Goal: Task Accomplishment & Management: Manage account settings

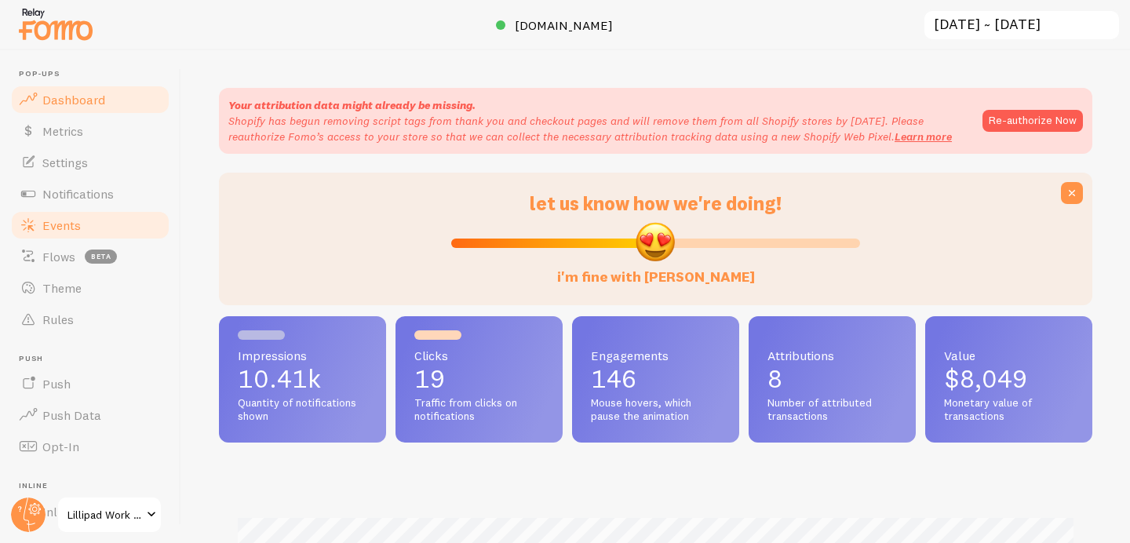
click at [73, 227] on span "Events" at bounding box center [61, 225] width 38 height 16
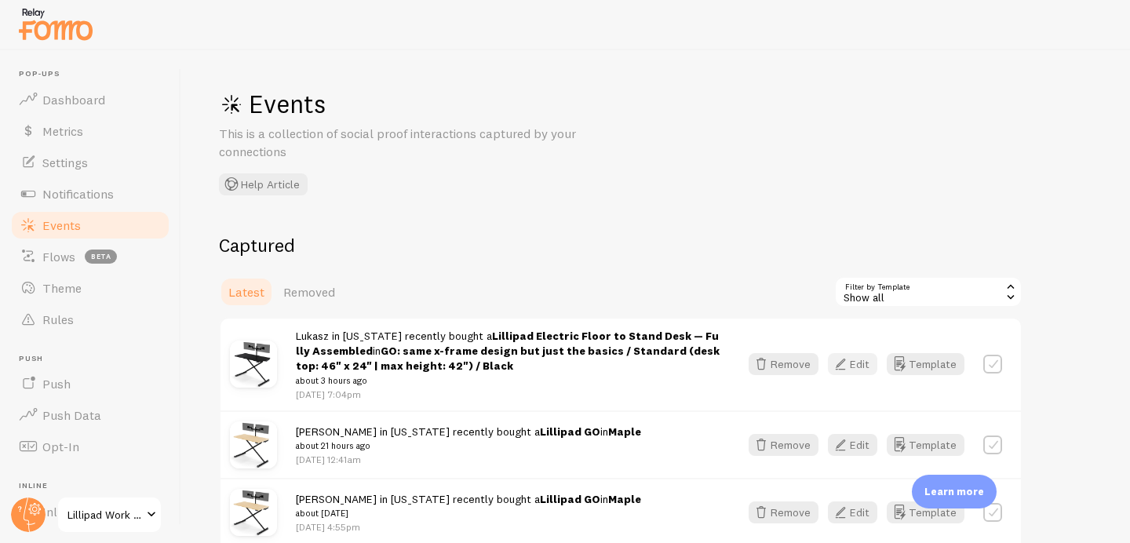
click at [859, 371] on button "Edit" at bounding box center [852, 364] width 49 height 22
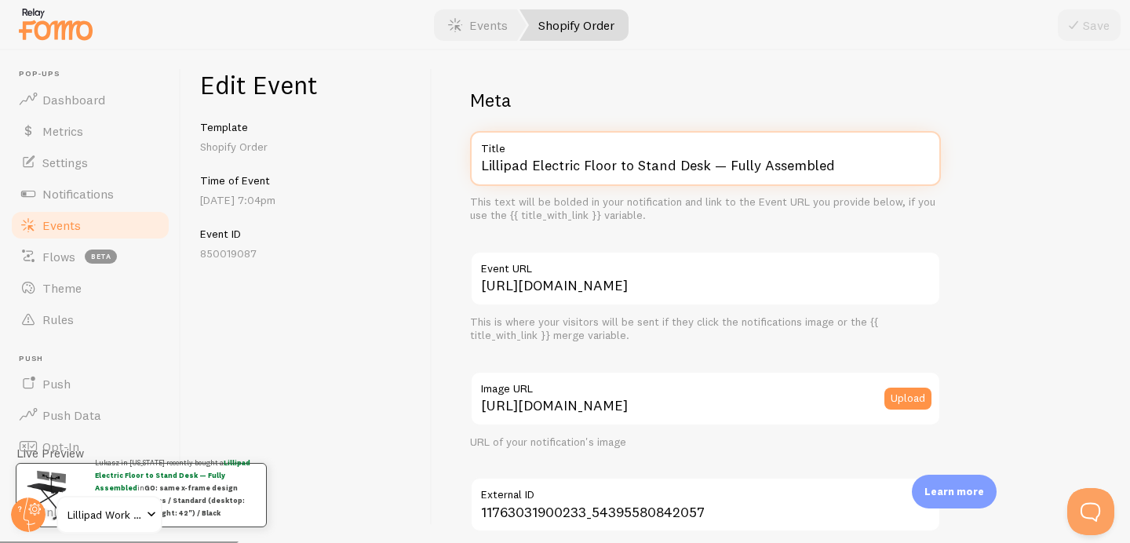
drag, startPoint x: 533, startPoint y: 167, endPoint x: 646, endPoint y: 240, distance: 134.6
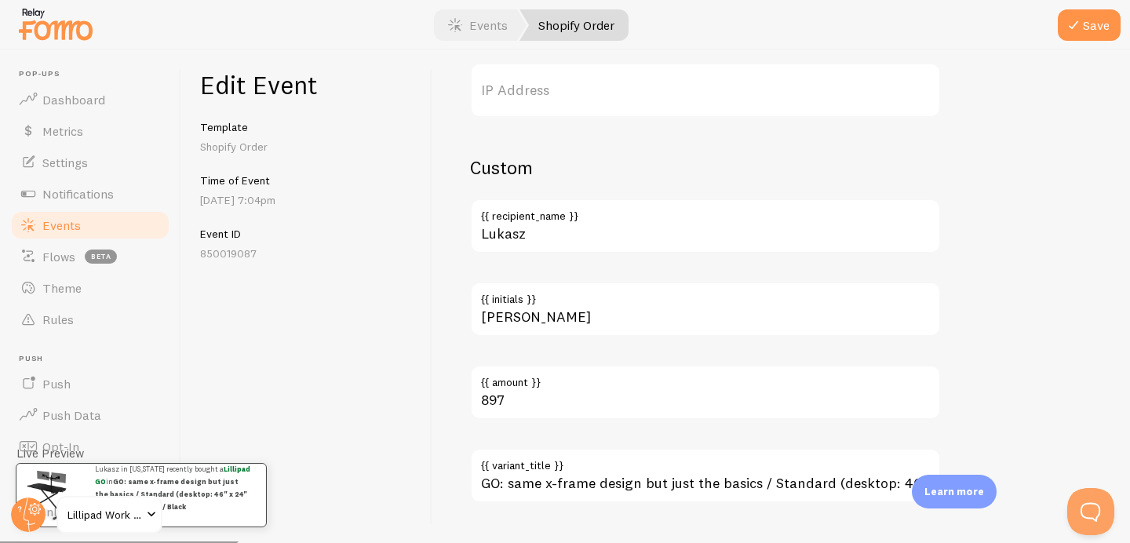
scroll to position [982, 0]
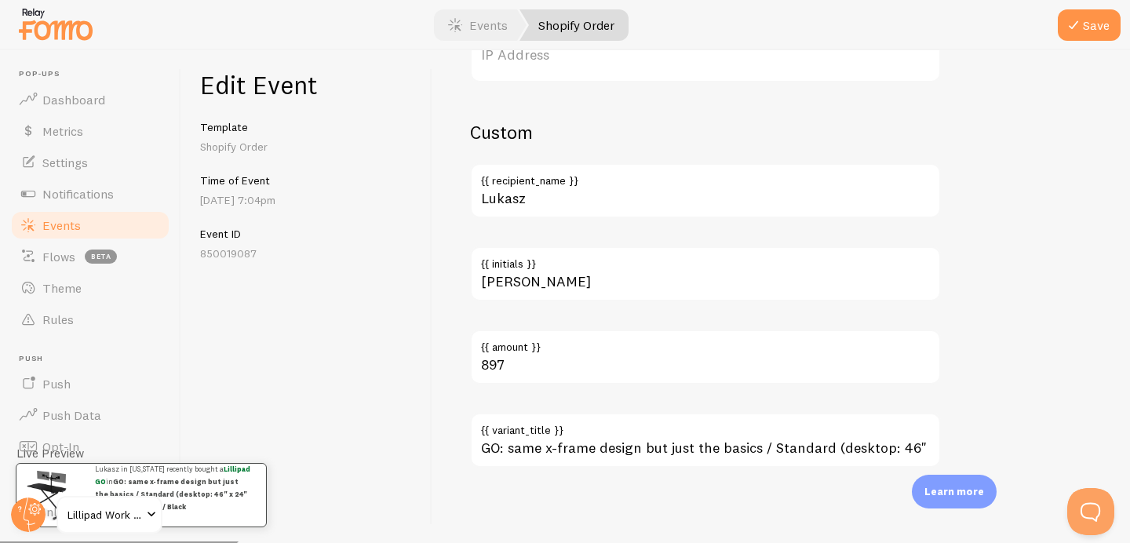
type input "Lillipad GO"
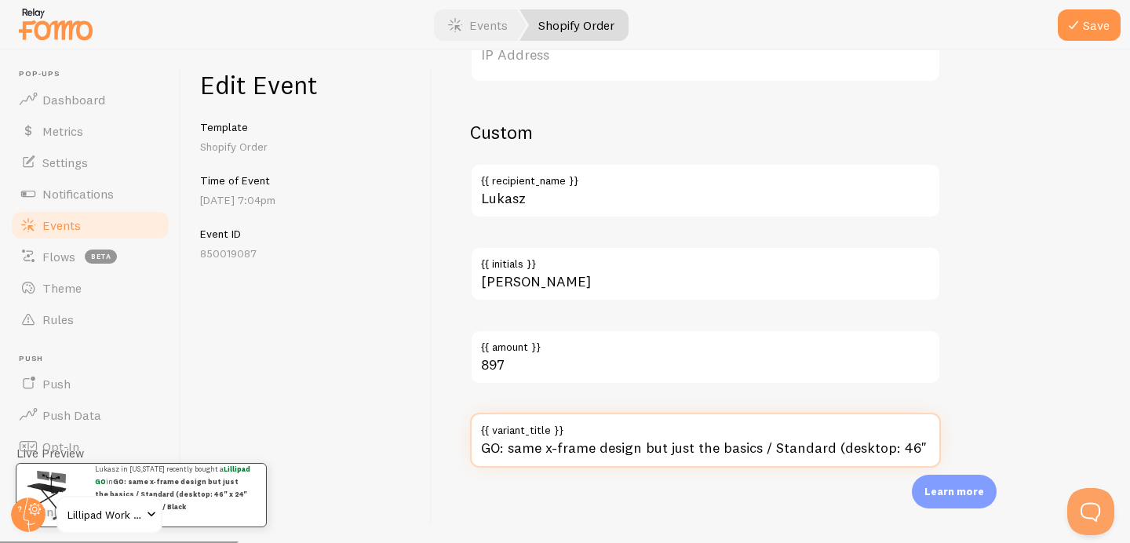
click at [572, 445] on input "GO: same x-frame design but just the basics / Standard (desktop: 46" x 24" | ma…" at bounding box center [705, 440] width 471 height 55
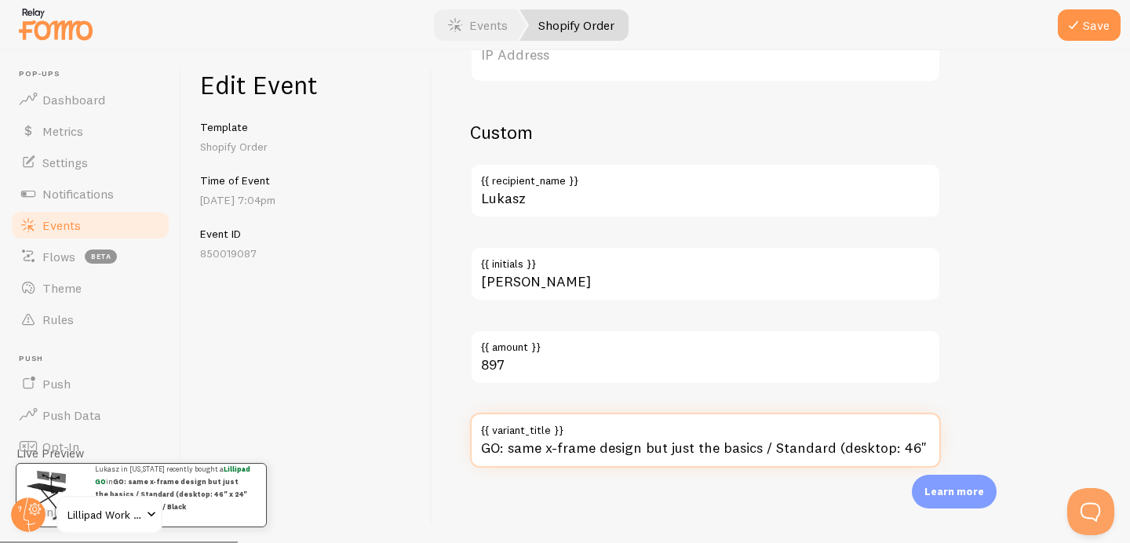
click at [572, 445] on input "GO: same x-frame design but just the basics / Standard (desktop: 46" x 24" | ma…" at bounding box center [705, 440] width 471 height 55
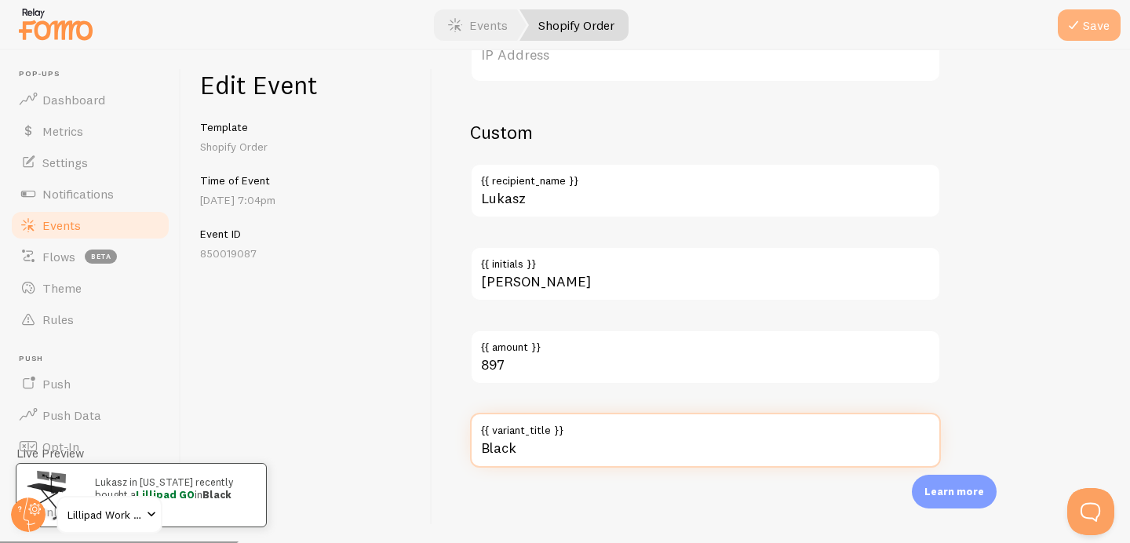
type input "Black"
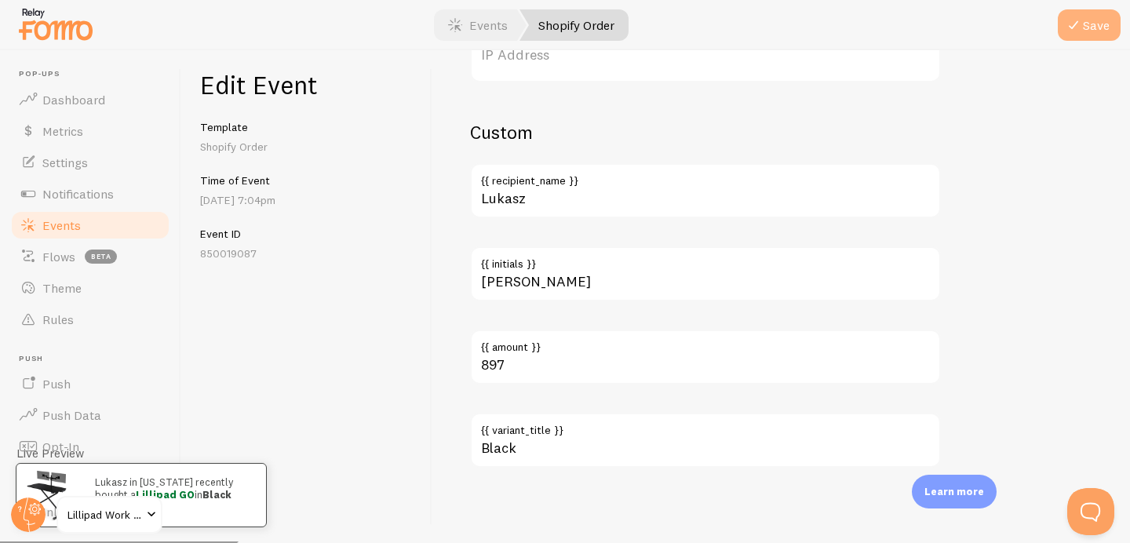
click at [1077, 20] on icon "submit" at bounding box center [1073, 25] width 19 height 19
click at [95, 228] on link "Events" at bounding box center [90, 225] width 162 height 31
